Goal: Task Accomplishment & Management: Manage account settings

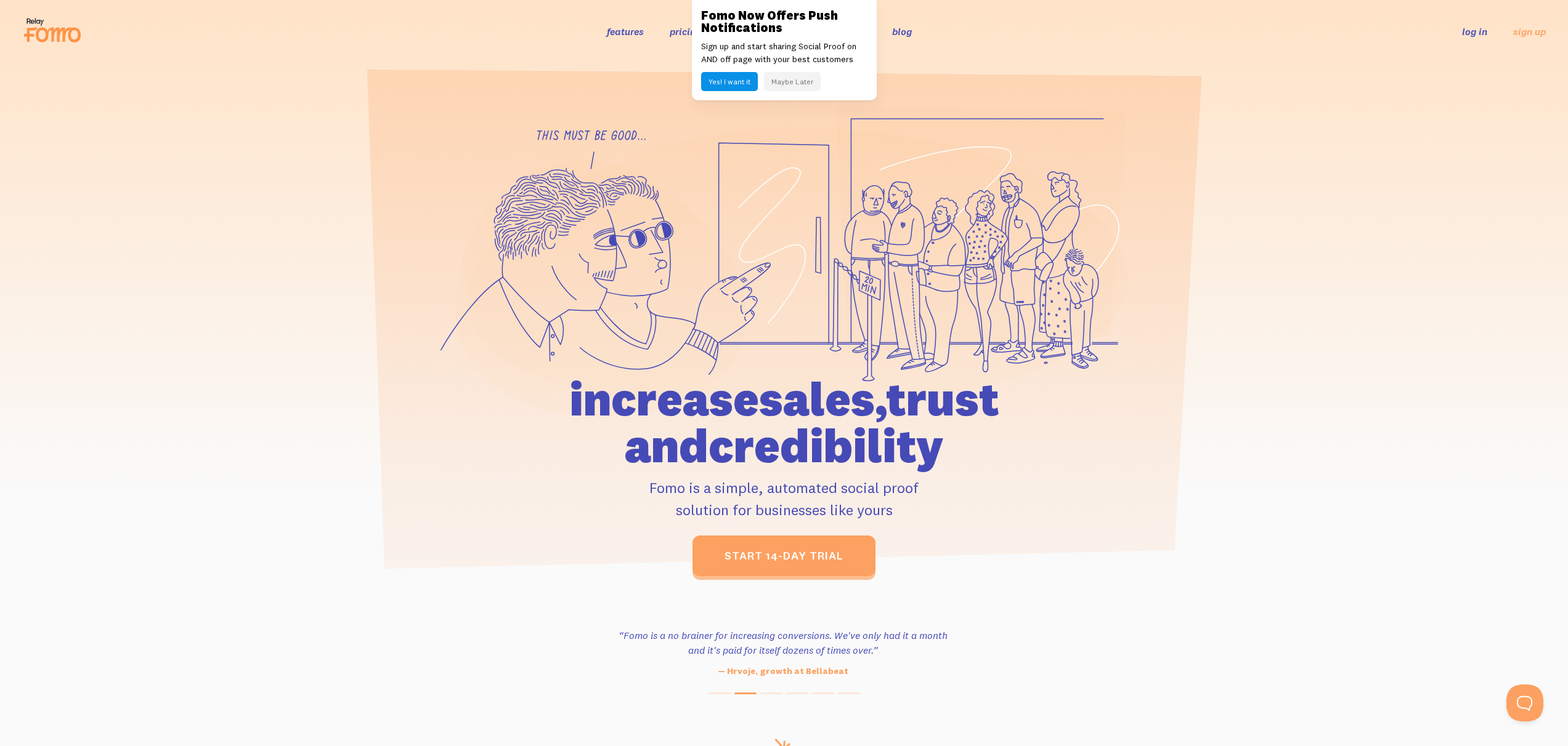
click at [1482, 33] on link "log in" at bounding box center [1474, 32] width 25 height 12
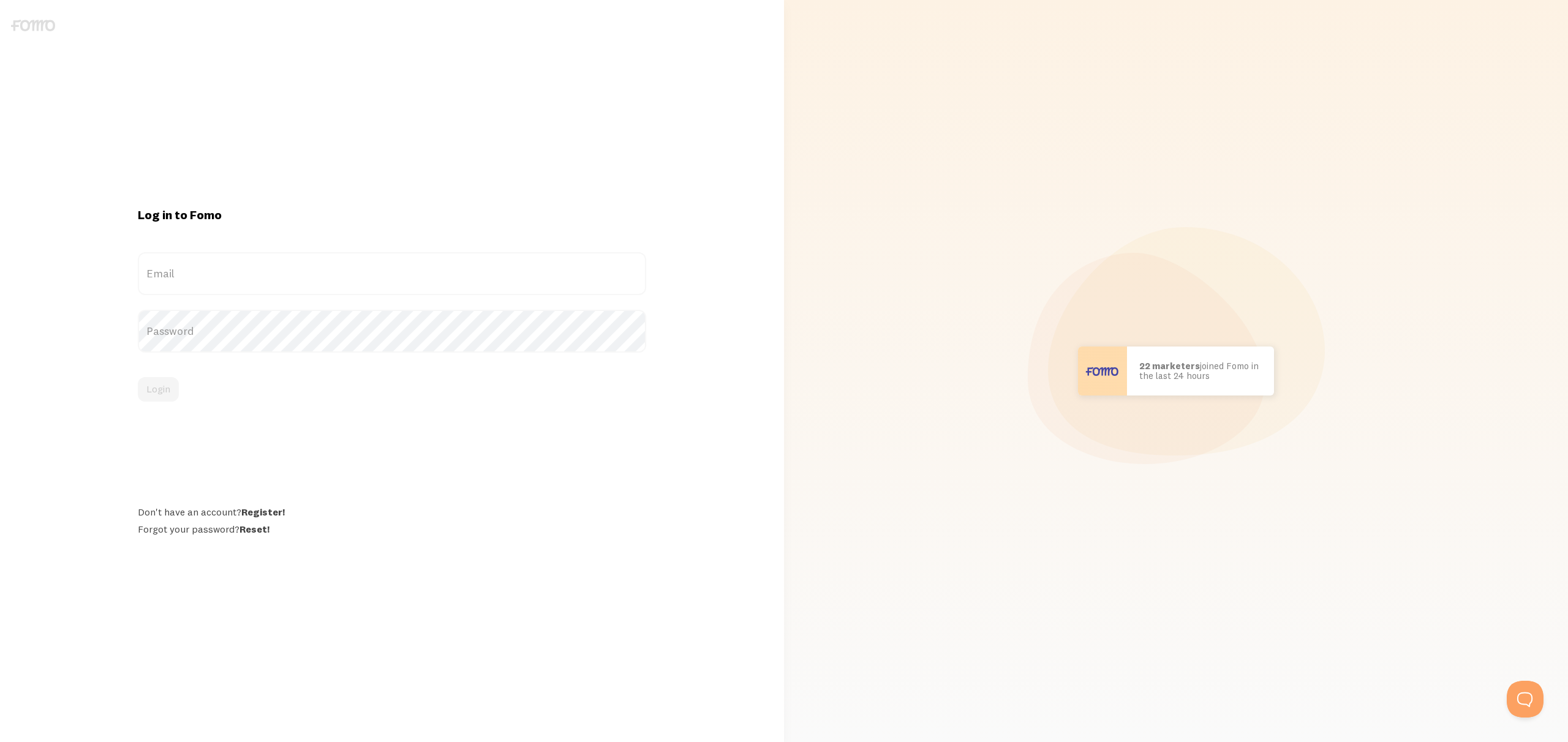
click at [301, 284] on label "Email" at bounding box center [392, 274] width 508 height 43
click at [301, 284] on input "Email" at bounding box center [392, 274] width 508 height 43
type input "jan@fondlyframed.com"
click at [162, 399] on button "Login" at bounding box center [158, 389] width 41 height 25
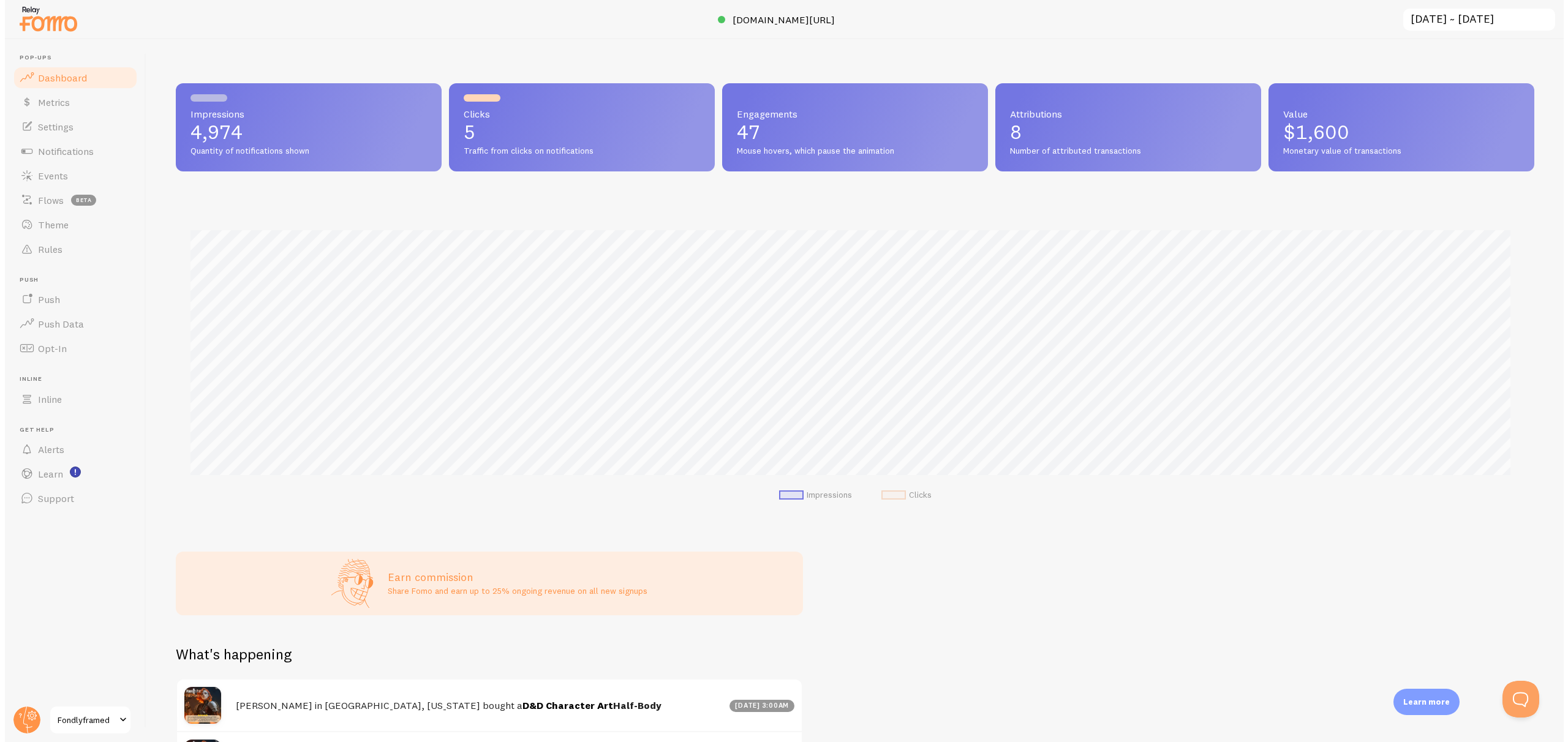
scroll to position [322, 1358]
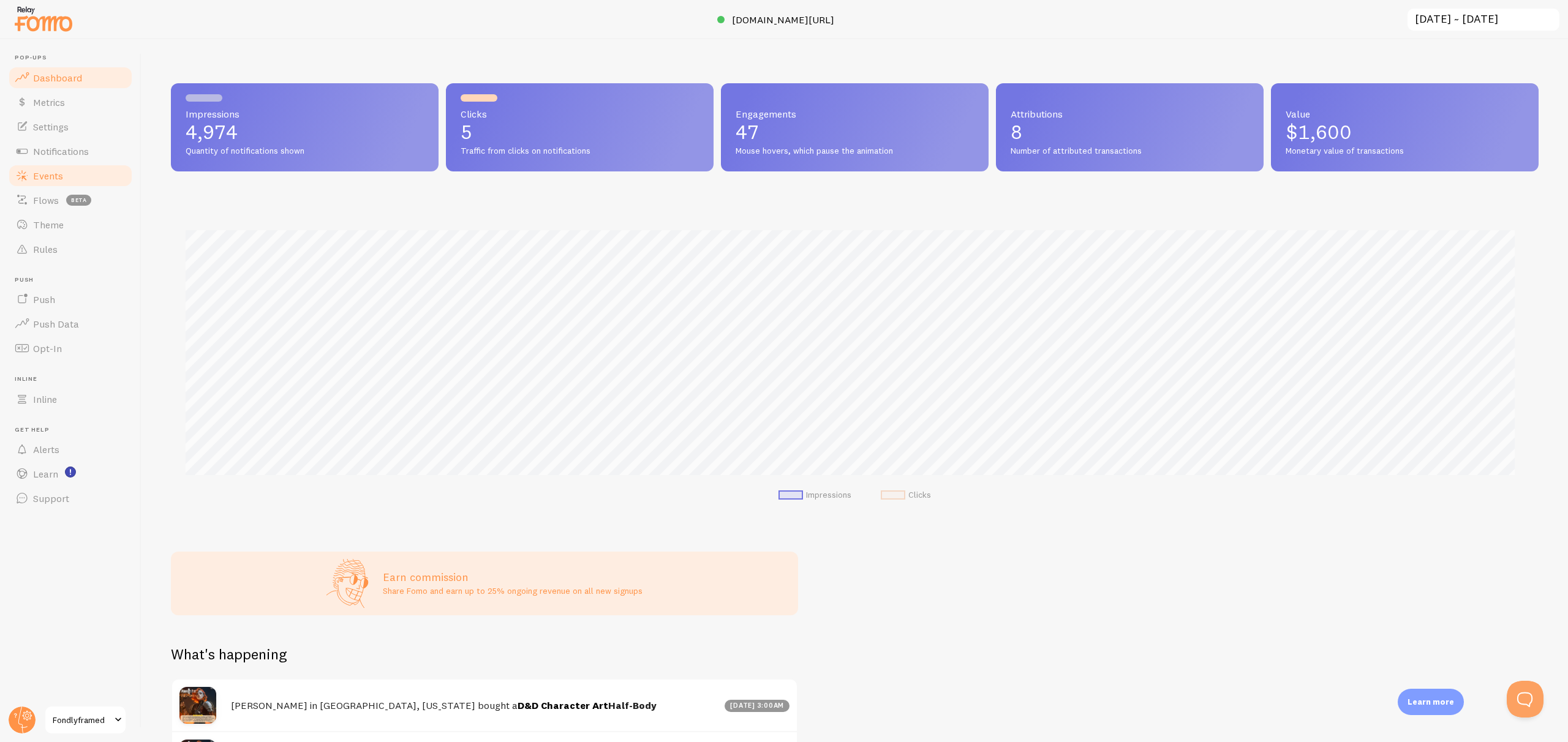
click at [46, 181] on link "Events" at bounding box center [70, 176] width 126 height 25
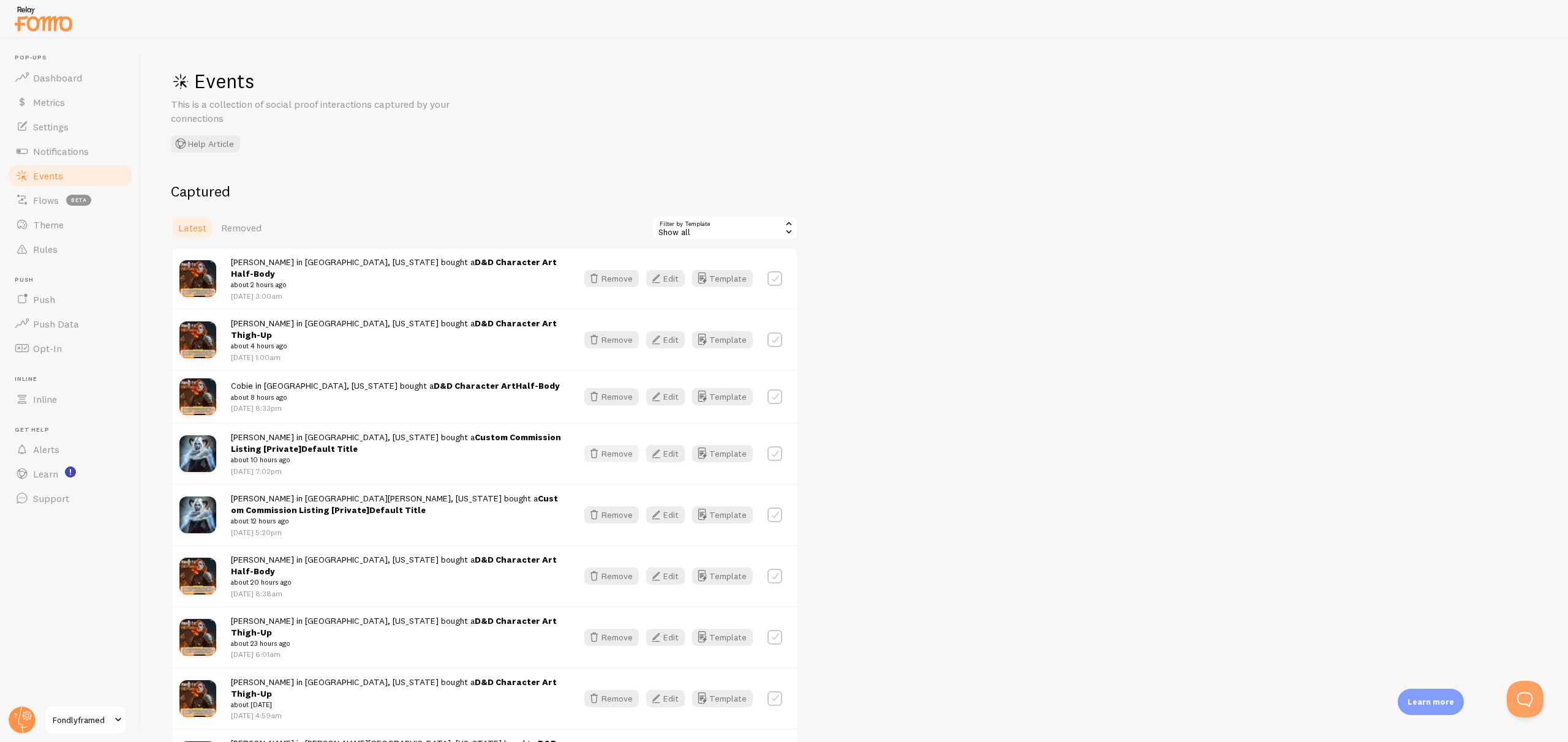
click at [606, 445] on button "Remove" at bounding box center [611, 454] width 54 height 17
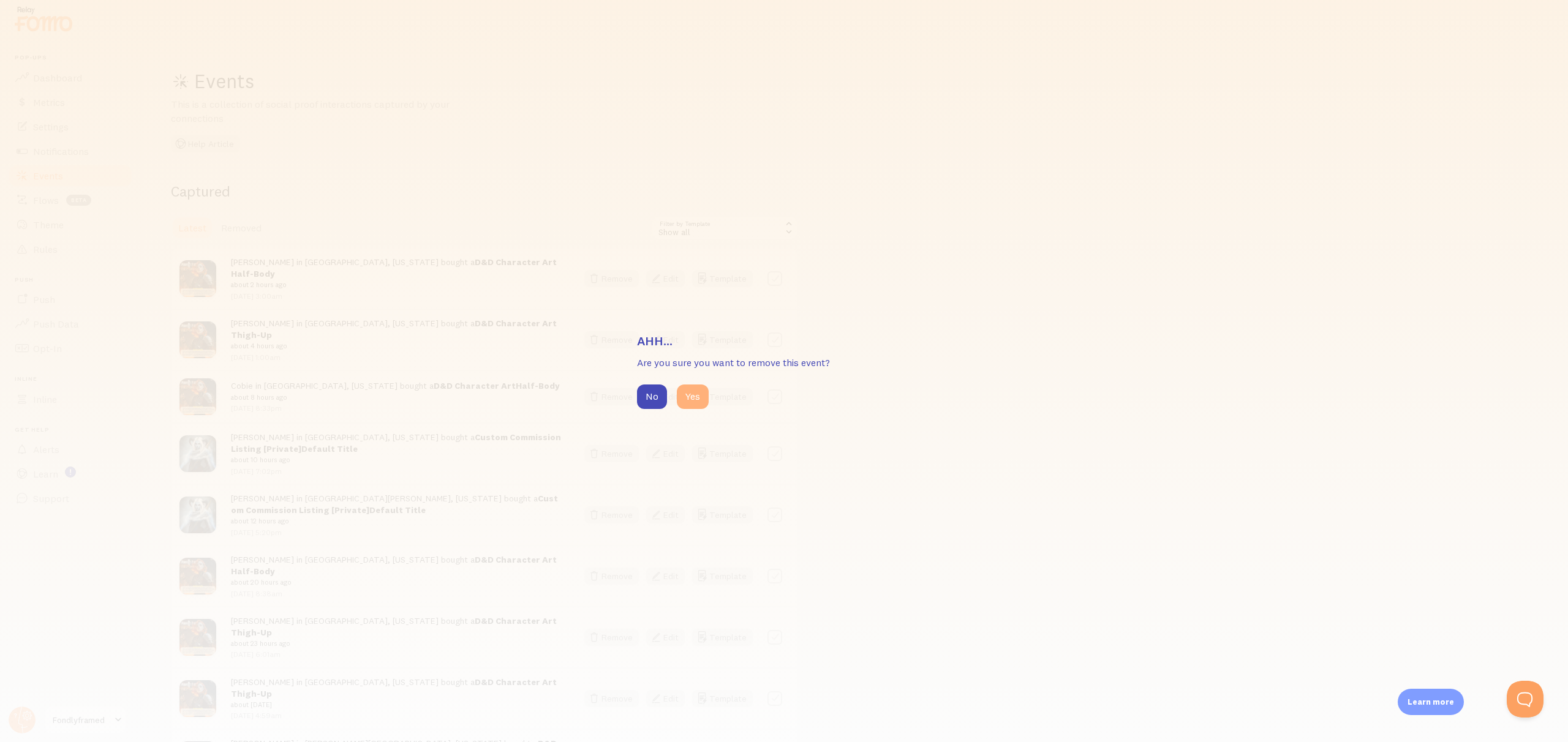
click at [690, 401] on button "Yes" at bounding box center [693, 397] width 32 height 25
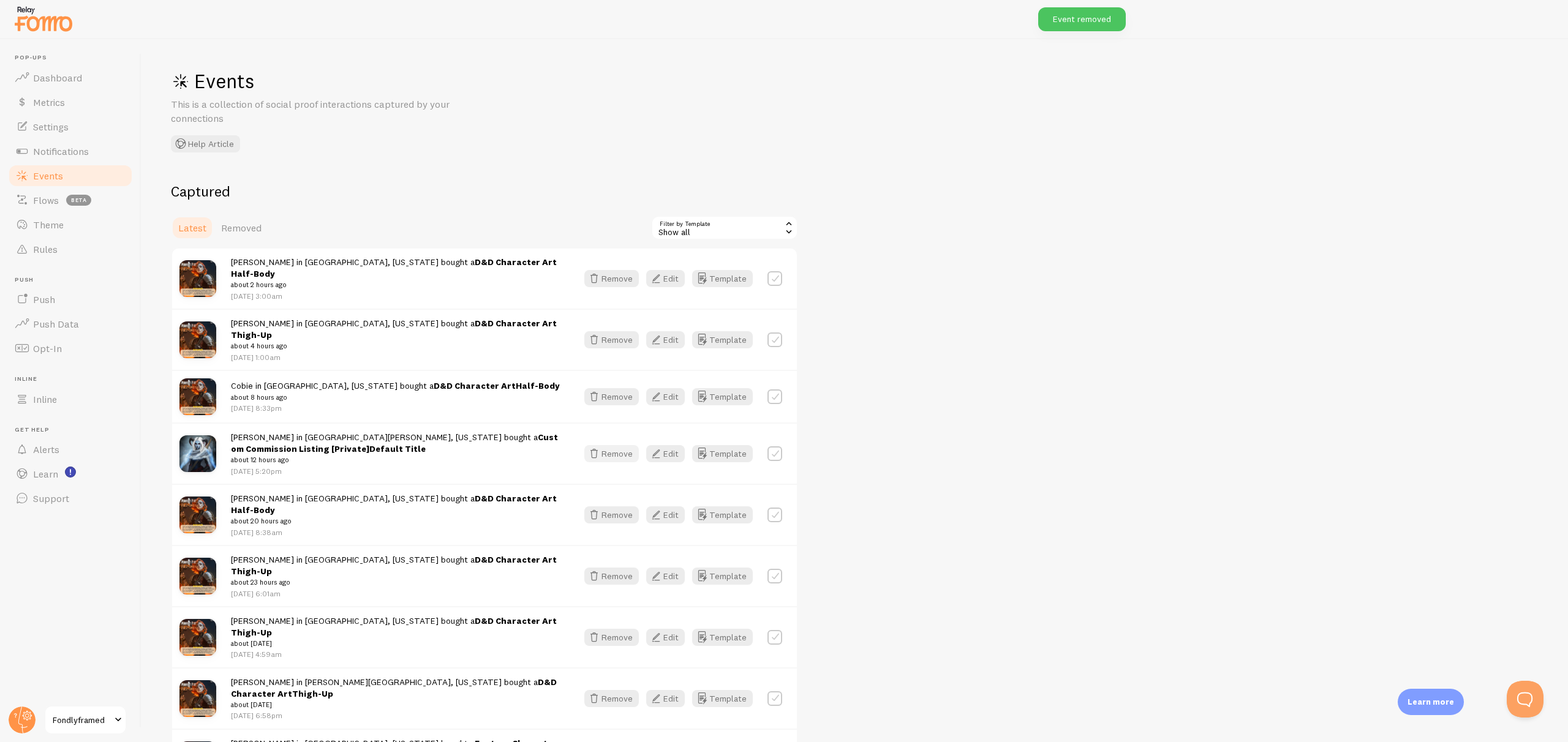
click at [618, 445] on button "Remove" at bounding box center [611, 454] width 54 height 17
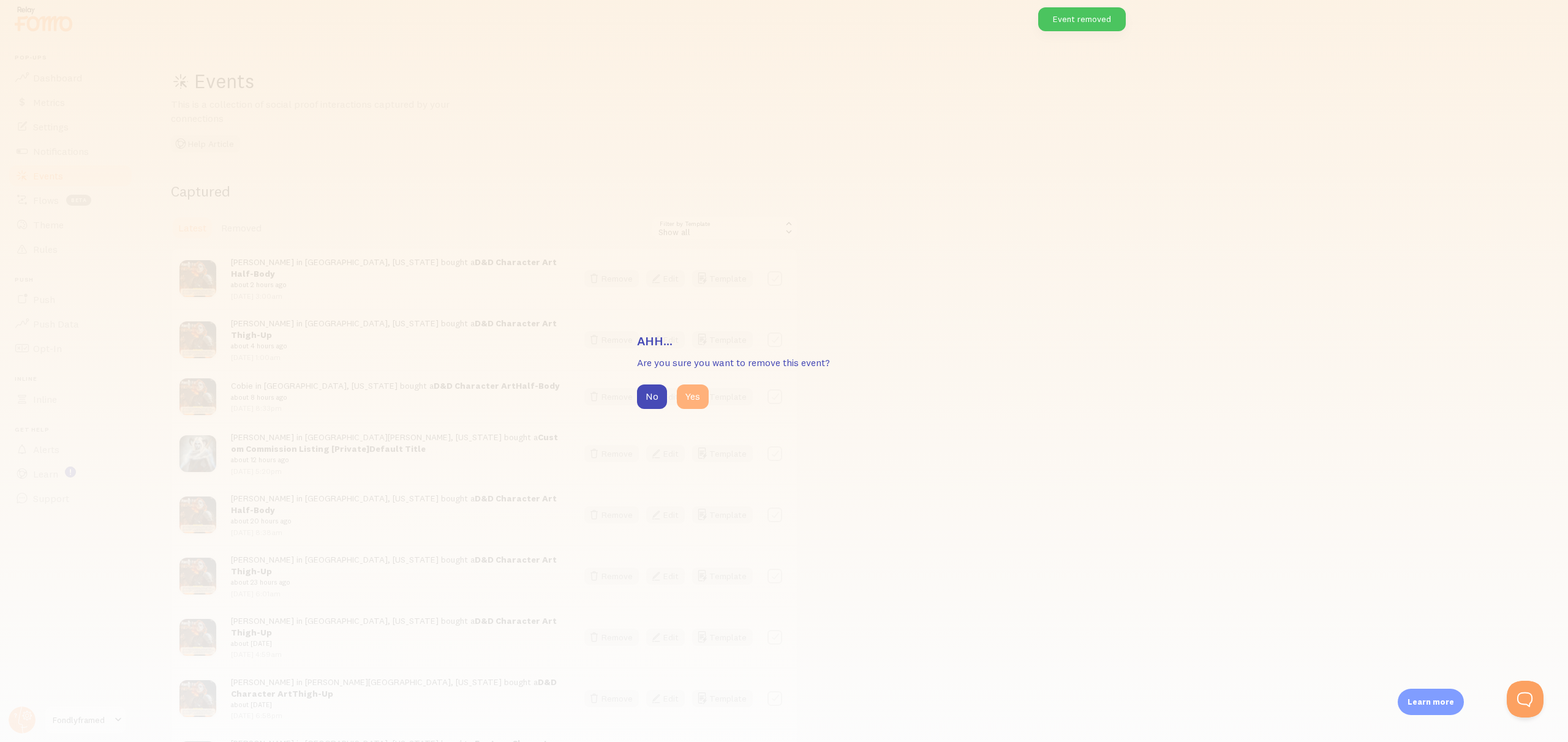
click at [696, 394] on button "Yes" at bounding box center [693, 397] width 32 height 25
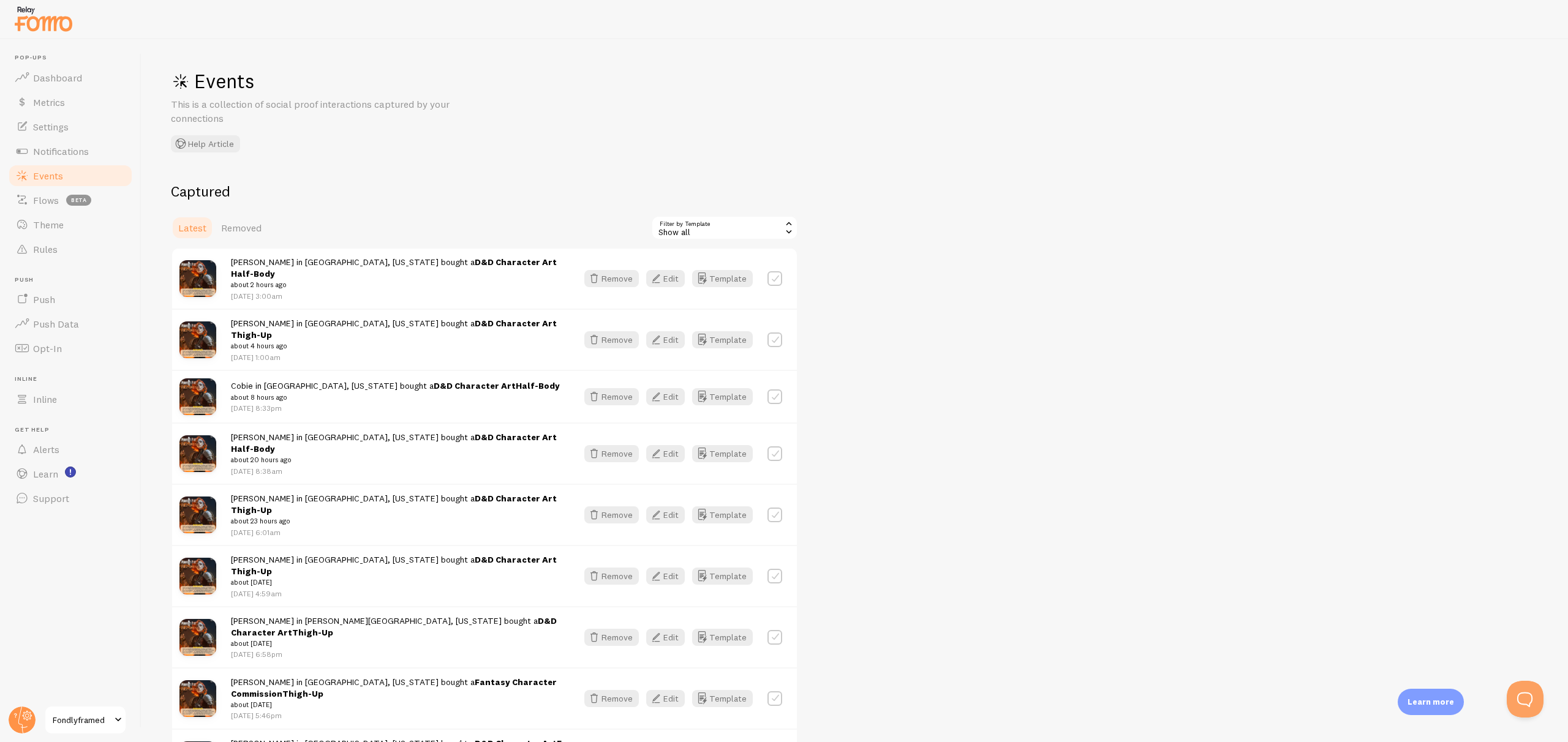
click at [791, 71] on div "Events This is a collection of social proof interactions captured by your conne…" at bounding box center [855, 391] width 1426 height 703
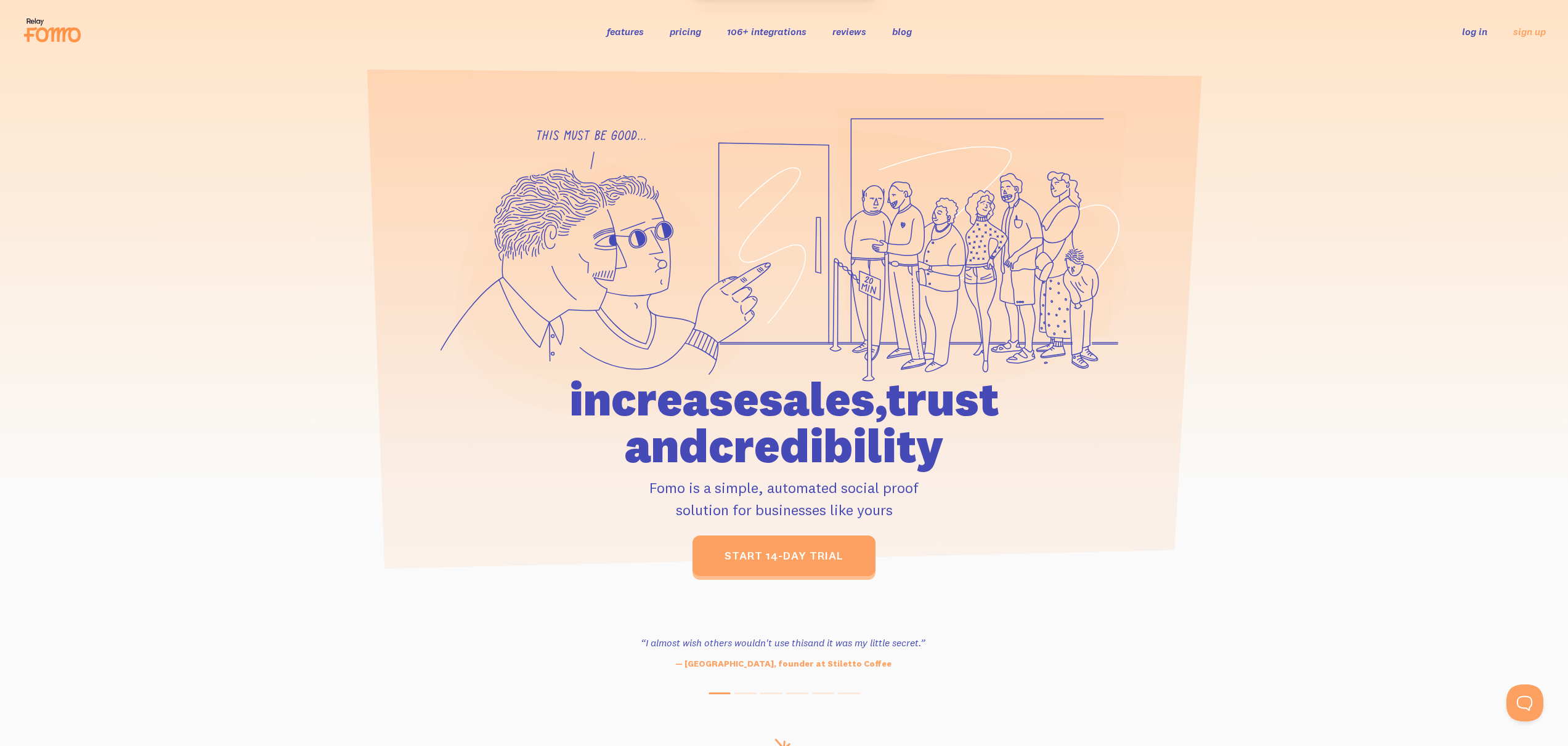
click at [1468, 35] on link "log in" at bounding box center [1474, 32] width 25 height 12
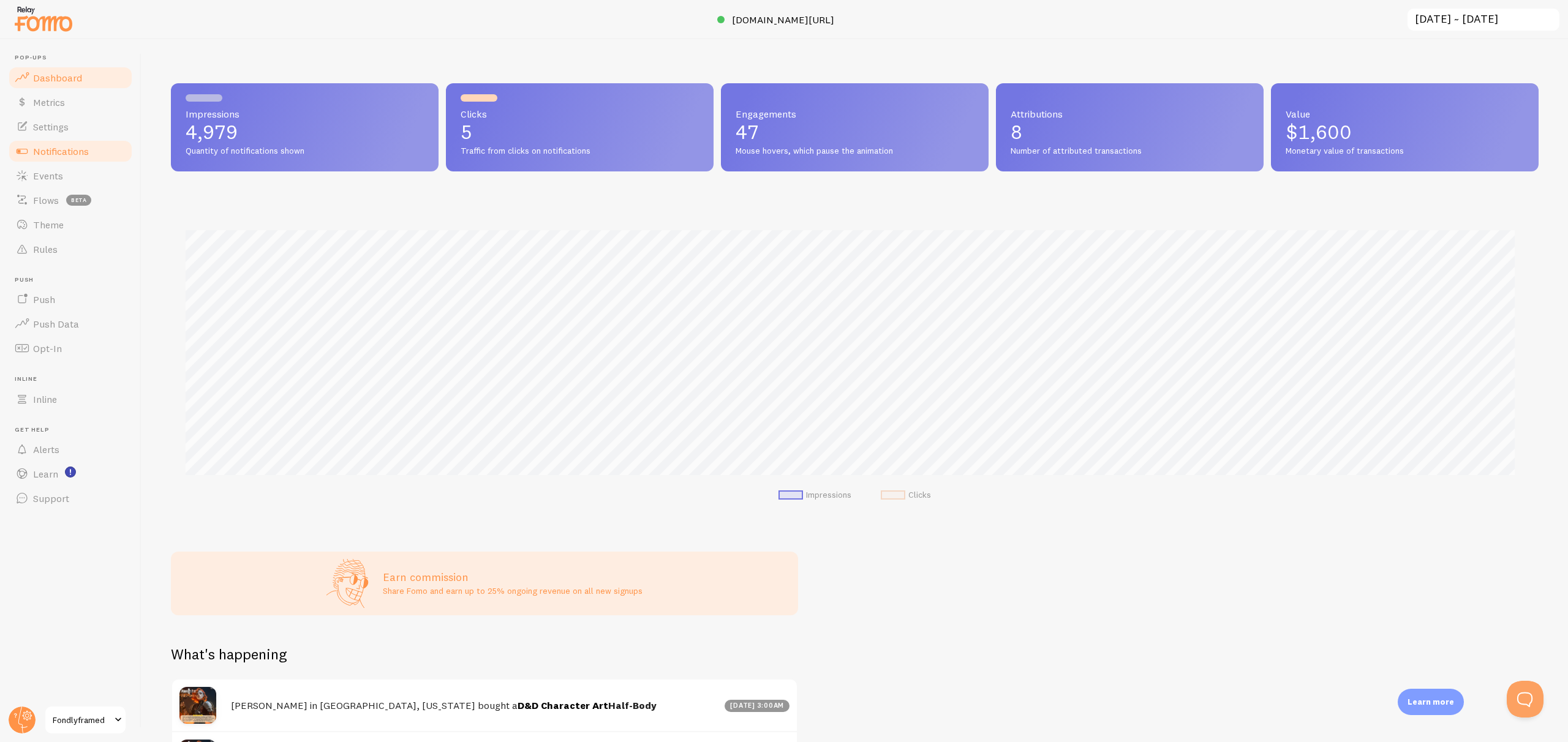
click at [70, 139] on link "Notifications" at bounding box center [70, 152] width 126 height 25
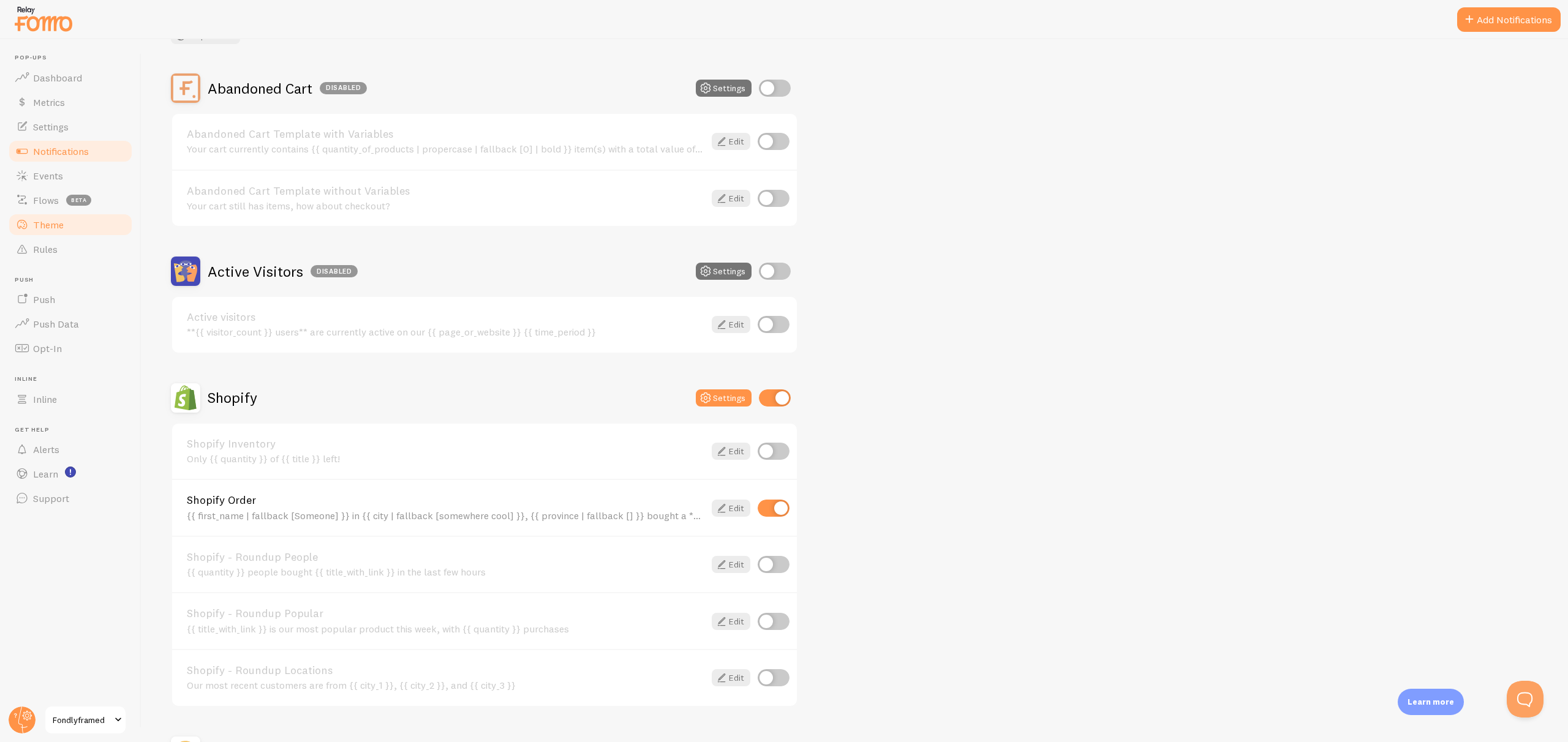
scroll to position [244, 0]
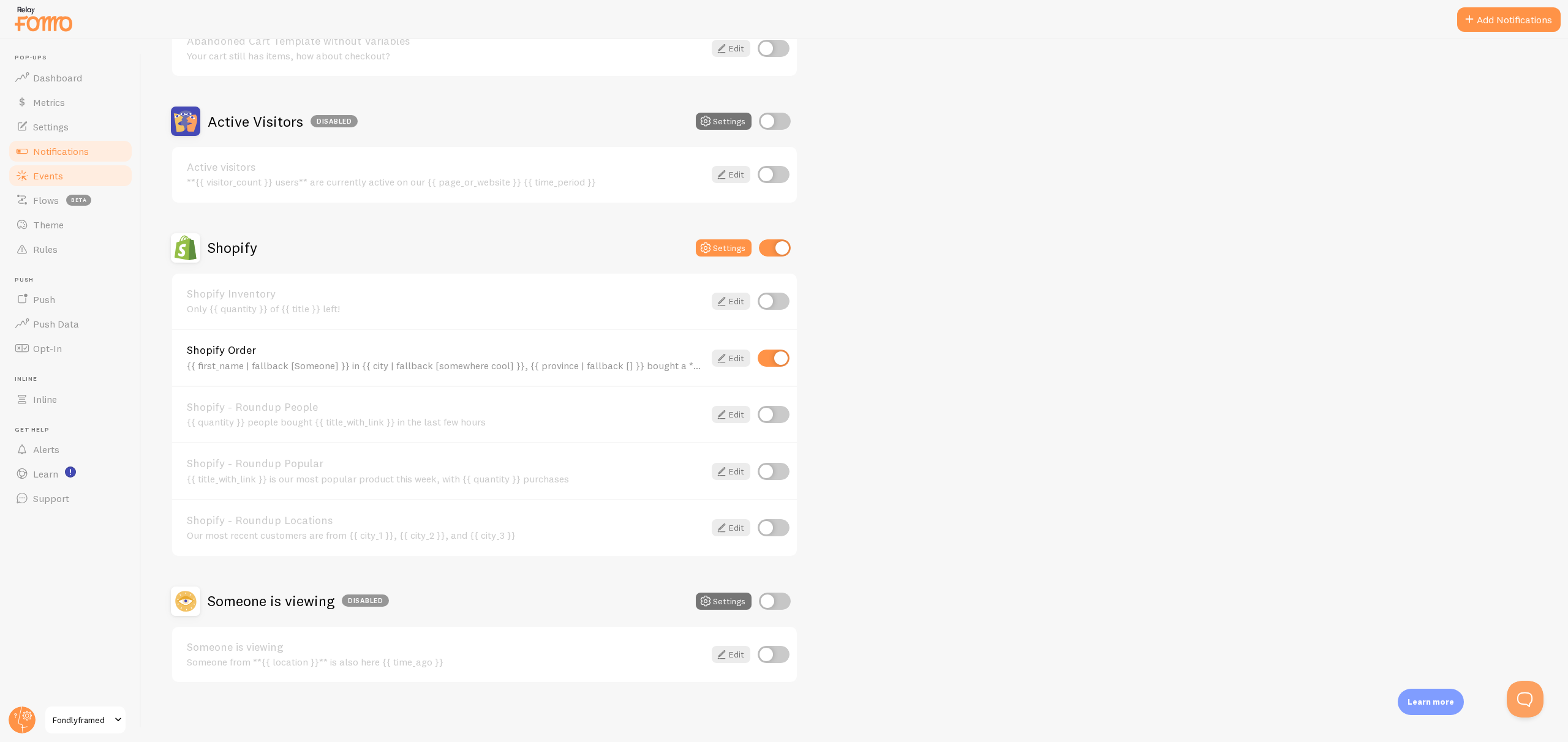
click at [55, 183] on link "Events" at bounding box center [70, 176] width 126 height 25
